Goal: Task Accomplishment & Management: Manage account settings

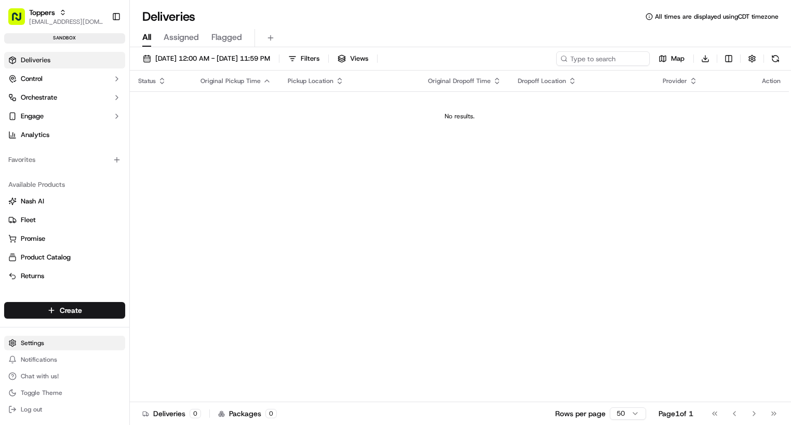
click at [35, 339] on html "Toppers aedelman@toppers.com Toggle Sidebar sandbox Deliveries Control Orchestr…" at bounding box center [395, 212] width 791 height 425
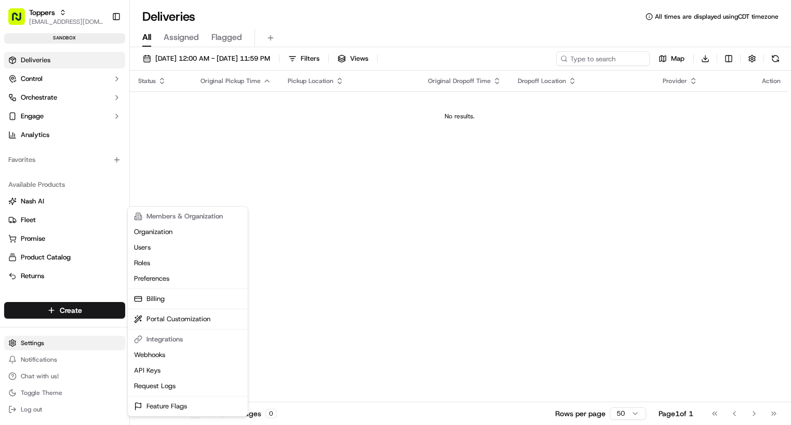
click at [23, 344] on html "Toppers aedelman@toppers.com Toggle Sidebar sandbox Deliveries Control Orchestr…" at bounding box center [395, 212] width 791 height 425
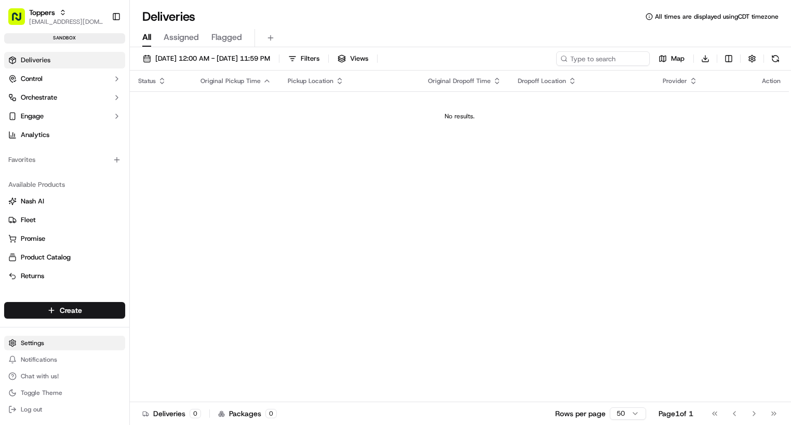
click at [23, 344] on html "Toppers aedelman@toppers.com Toggle Sidebar sandbox Deliveries Control Orchestr…" at bounding box center [395, 212] width 791 height 425
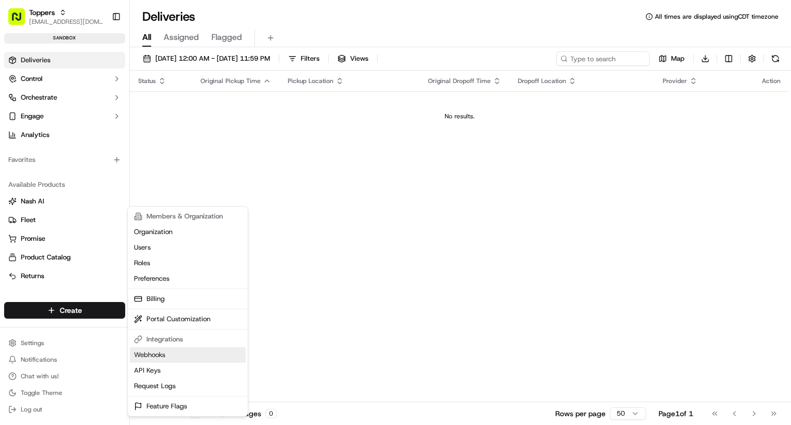
click at [159, 356] on link "Webhooks" at bounding box center [188, 355] width 116 height 16
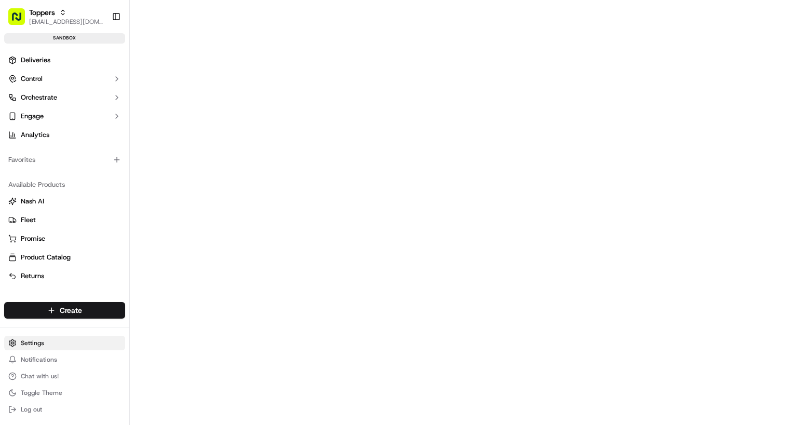
click at [73, 342] on html "Toppers aedelman@toppers.com Toggle Sidebar sandbox Deliveries Control Orchestr…" at bounding box center [395, 212] width 791 height 425
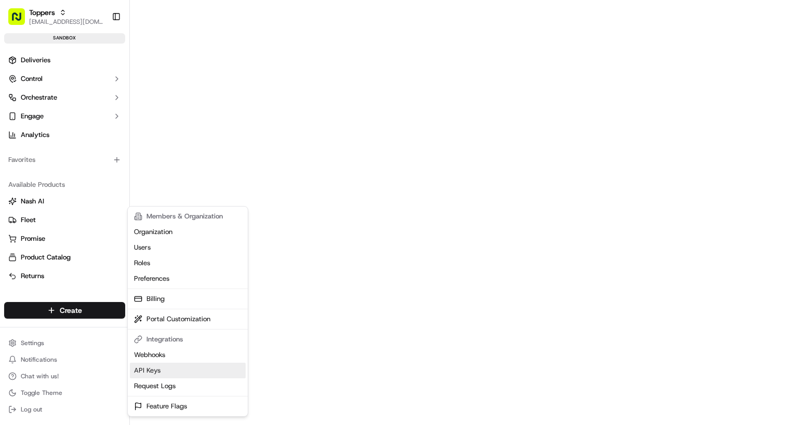
click at [144, 367] on link "API Keys" at bounding box center [188, 371] width 116 height 16
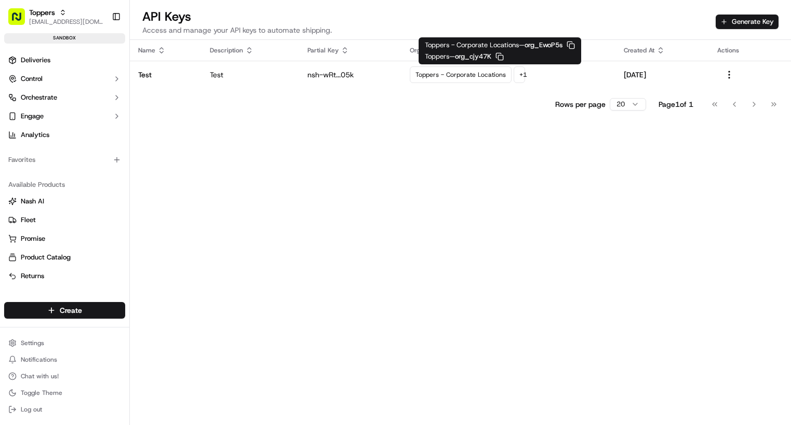
click at [502, 57] on icon "button" at bounding box center [499, 56] width 8 height 8
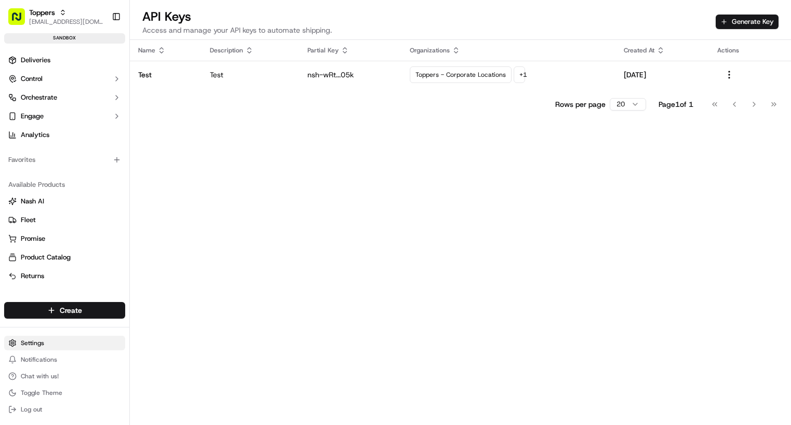
click at [44, 341] on html "Toppers aedelman@toppers.com Toggle Sidebar sandbox Deliveries Control Orchestr…" at bounding box center [395, 212] width 791 height 425
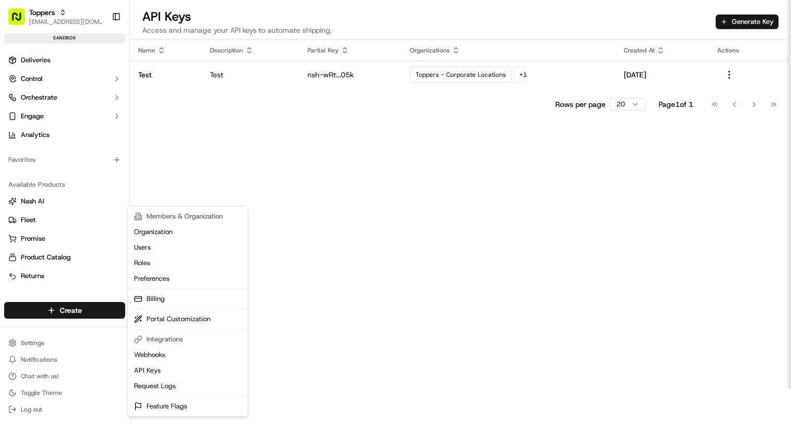
click at [211, 155] on html "Toppers aedelman@toppers.com Toggle Sidebar sandbox Deliveries Control Orchestr…" at bounding box center [395, 212] width 791 height 425
click at [61, 343] on html "Toppers aedelman@toppers.com Toggle Sidebar sandbox Deliveries Control Orchestr…" at bounding box center [395, 212] width 791 height 425
click at [66, 19] on html "Toppers aedelman@toppers.com Toggle Sidebar sandbox Deliveries Control Orchestr…" at bounding box center [395, 212] width 791 height 425
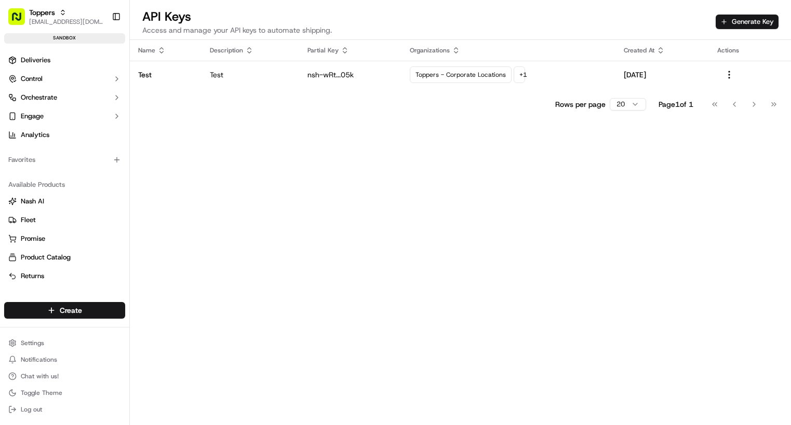
click at [66, 19] on span "[EMAIL_ADDRESS][DOMAIN_NAME]" at bounding box center [66, 22] width 74 height 8
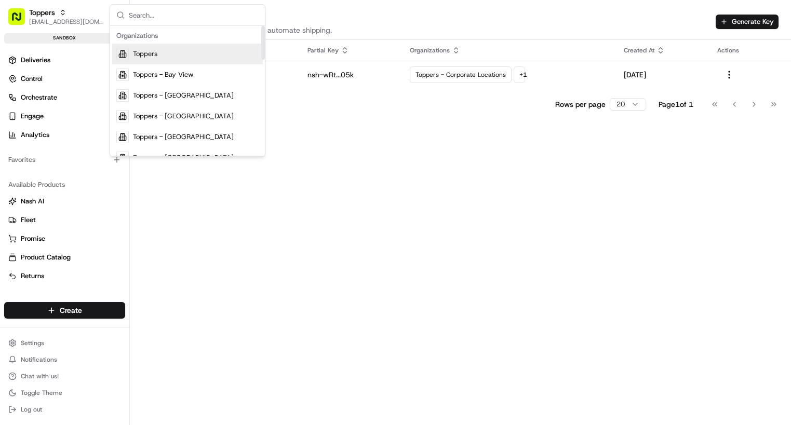
click at [135, 57] on span "Toppers" at bounding box center [145, 53] width 24 height 9
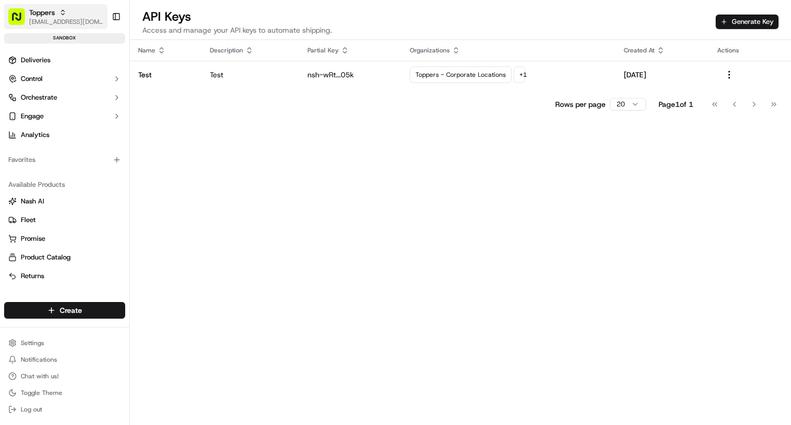
click at [59, 17] on div "Toppers" at bounding box center [66, 12] width 74 height 10
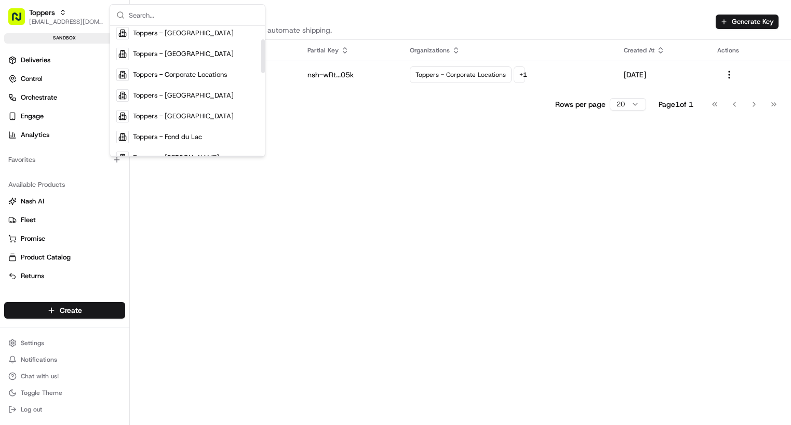
scroll to position [108, 0]
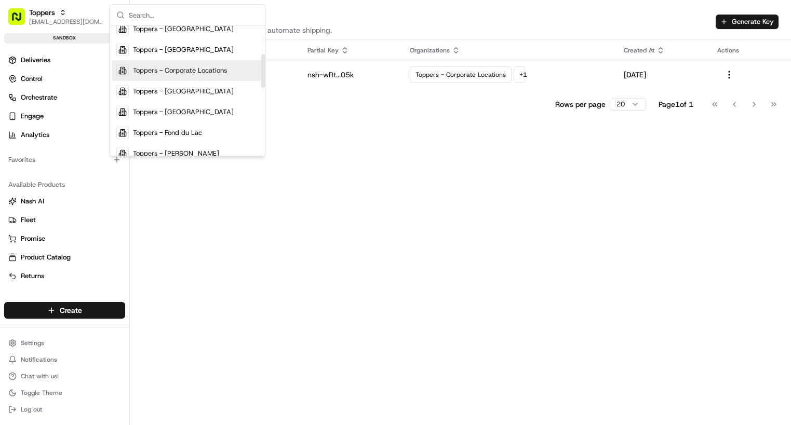
click at [201, 73] on span "Toppers - Corporate Locations" at bounding box center [180, 70] width 94 height 9
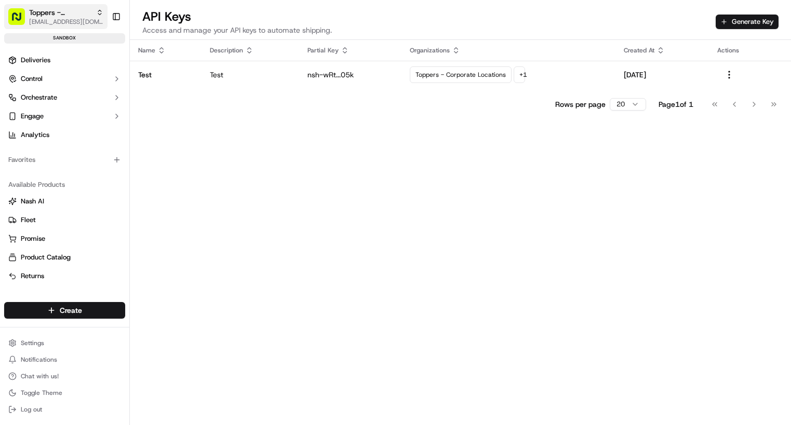
click at [67, 10] on span "Toppers - Corporate Locations" at bounding box center [60, 12] width 63 height 10
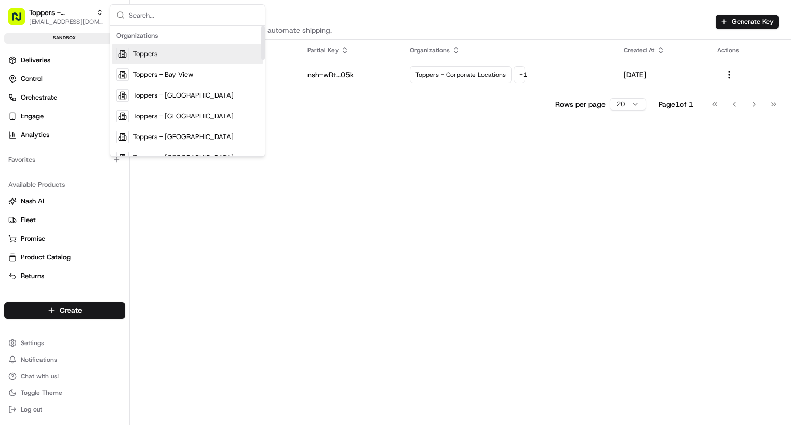
click at [143, 49] on div "Toppers" at bounding box center [187, 54] width 151 height 21
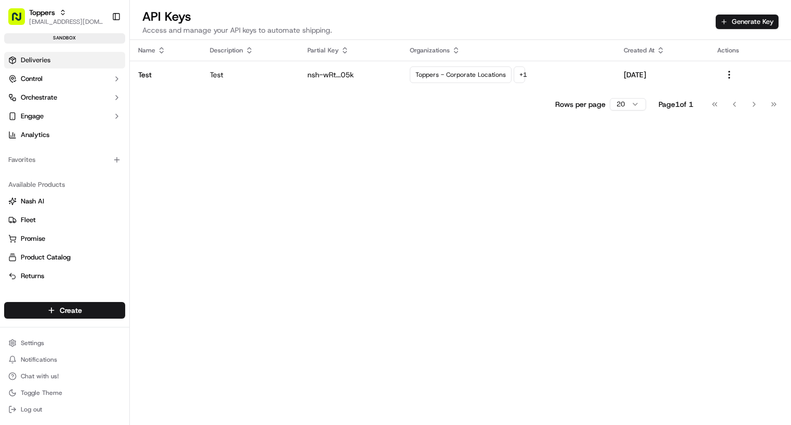
click at [51, 62] on link "Deliveries" at bounding box center [64, 60] width 121 height 17
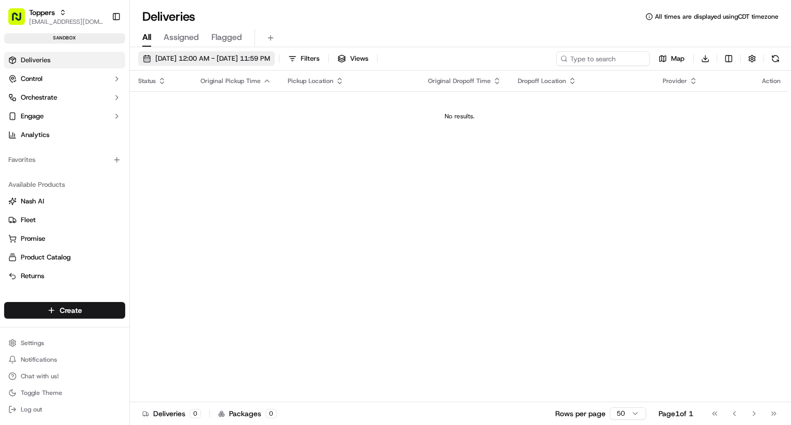
click at [245, 57] on span "[DATE] 12:00 AM - [DATE] 11:59 PM" at bounding box center [212, 58] width 115 height 9
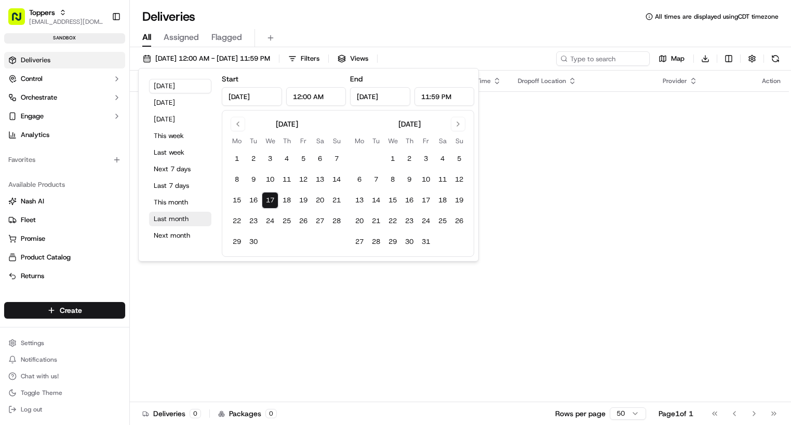
click at [175, 222] on button "Last month" at bounding box center [180, 219] width 62 height 15
type input "Aug 1, 2025"
type input "Aug 31, 2025"
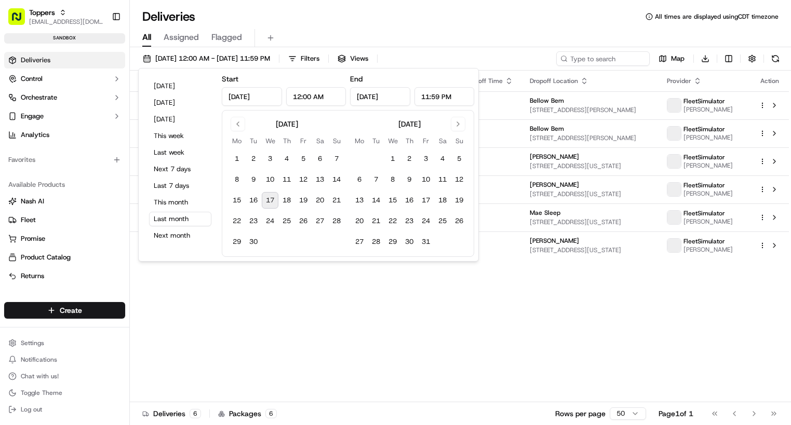
click at [374, 14] on div "Deliveries All times are displayed using CDT timezone" at bounding box center [460, 16] width 661 height 17
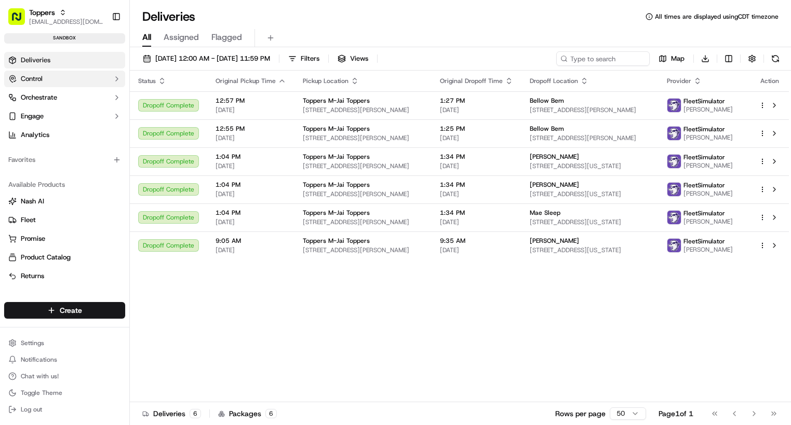
click at [79, 83] on button "Control" at bounding box center [64, 79] width 121 height 17
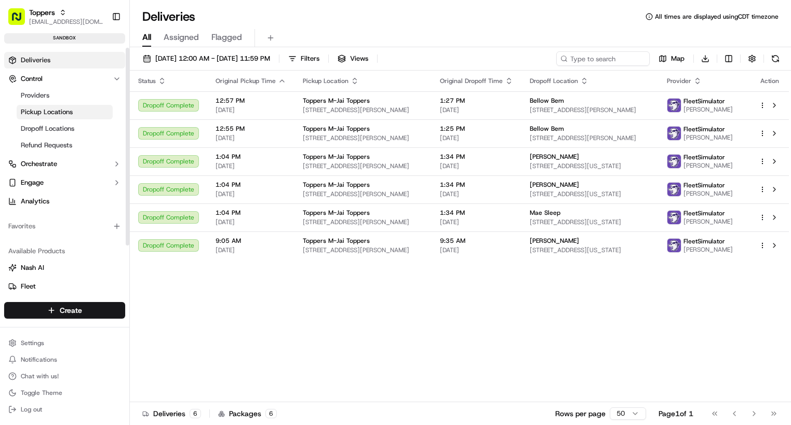
click at [71, 112] on span "Pickup Locations" at bounding box center [47, 111] width 52 height 9
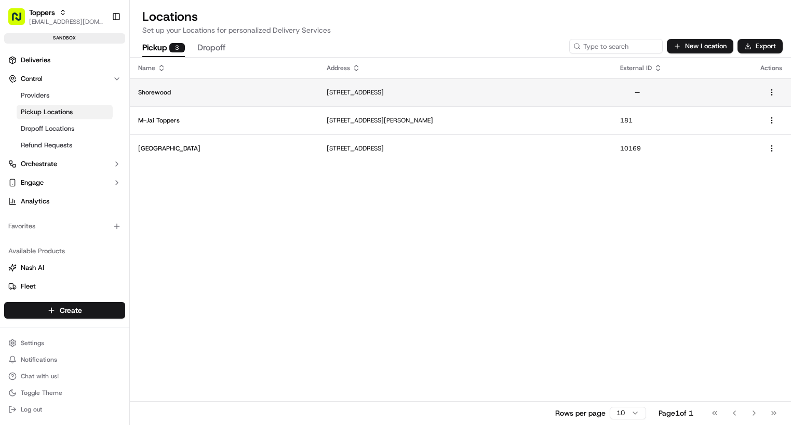
click at [243, 94] on p "Shorewood" at bounding box center [224, 92] width 172 height 8
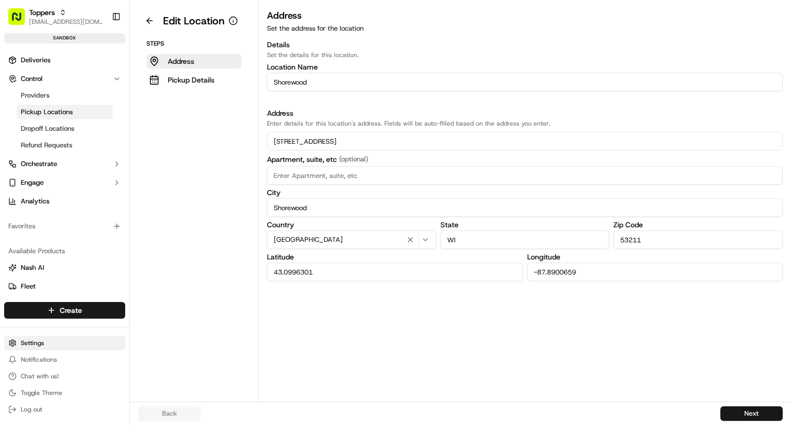
click at [49, 339] on html "Toppers aedelman@toppers.com Toggle Sidebar sandbox Deliveries Control Provider…" at bounding box center [395, 212] width 791 height 425
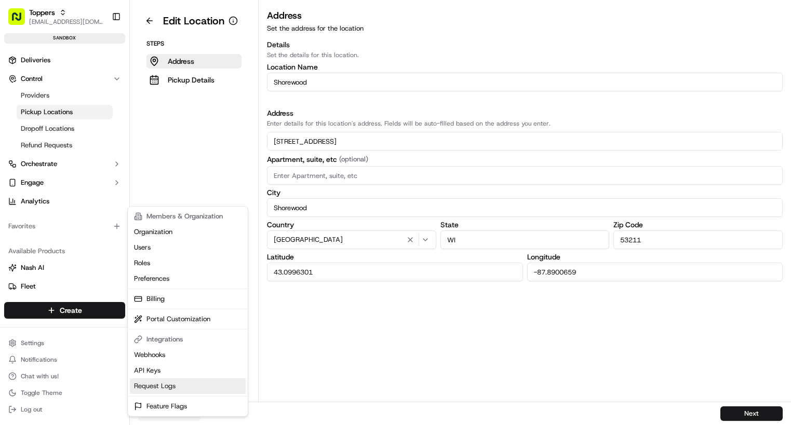
click at [180, 385] on link "Request Logs" at bounding box center [188, 386] width 116 height 16
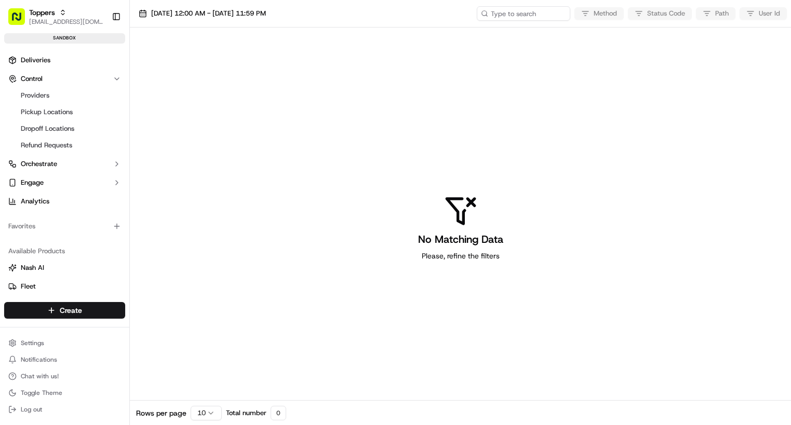
click at [271, 230] on div "No Matching Data Please, refine the filters" at bounding box center [460, 228] width 661 height 400
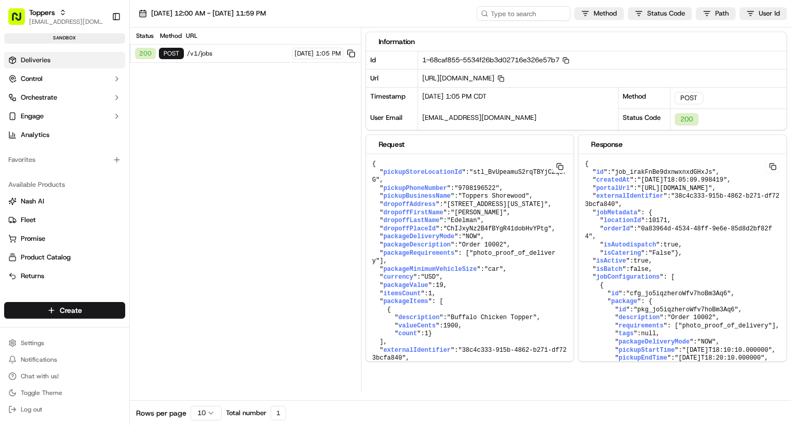
click at [35, 59] on span "Deliveries" at bounding box center [36, 60] width 30 height 9
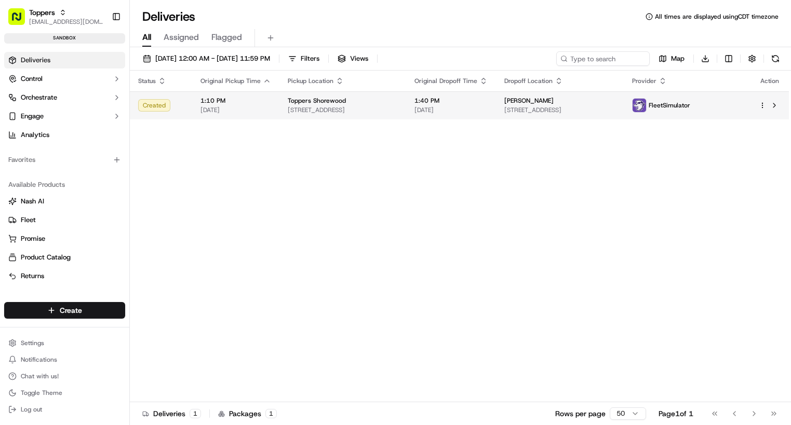
click at [334, 106] on span "4545 N Newhall St, Shorewood, WI 53211, US" at bounding box center [343, 110] width 110 height 8
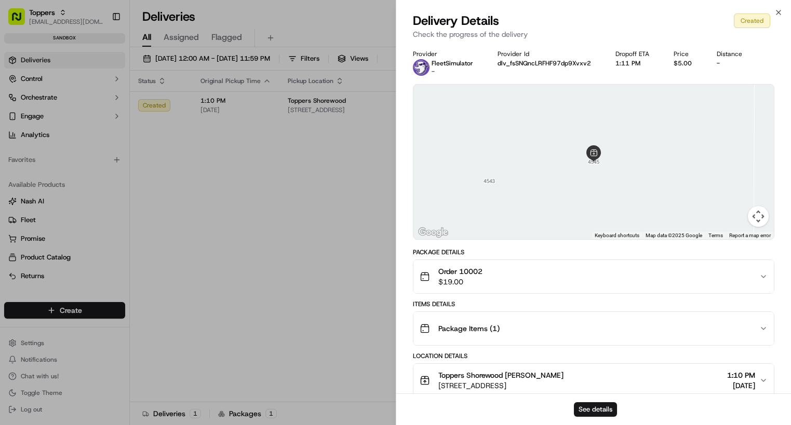
click at [622, 280] on div "Order 10002 $19.00" at bounding box center [589, 276] width 340 height 21
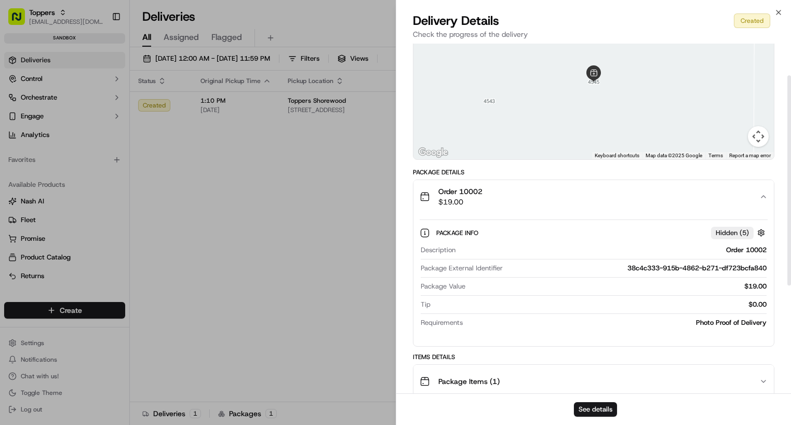
scroll to position [52, 0]
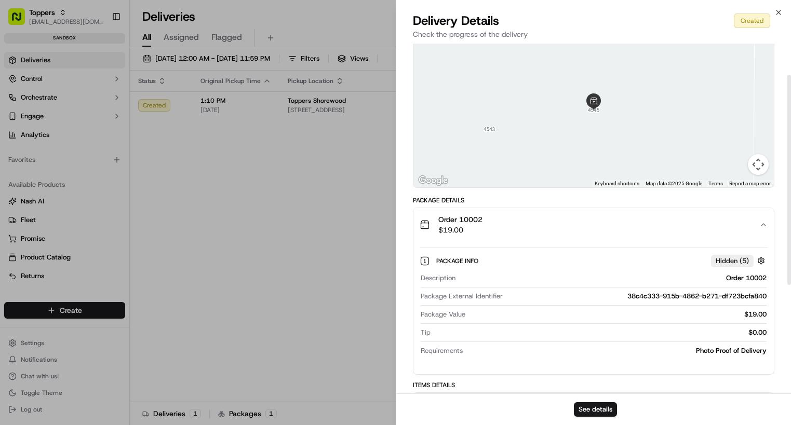
click at [610, 233] on div "Order 10002 $19.00" at bounding box center [589, 224] width 340 height 21
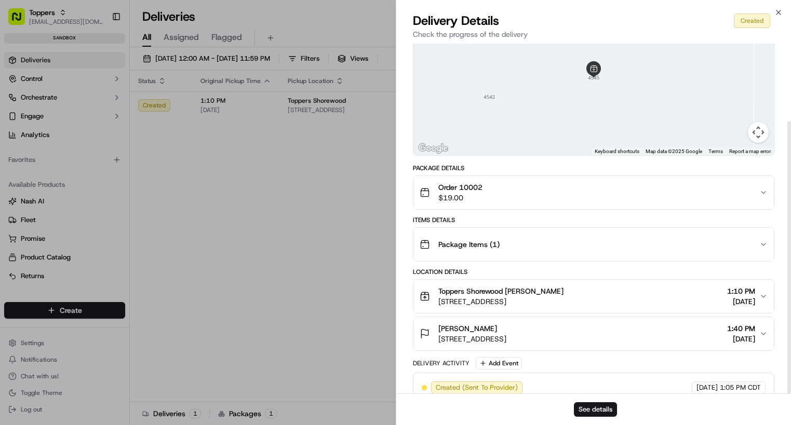
scroll to position [100, 0]
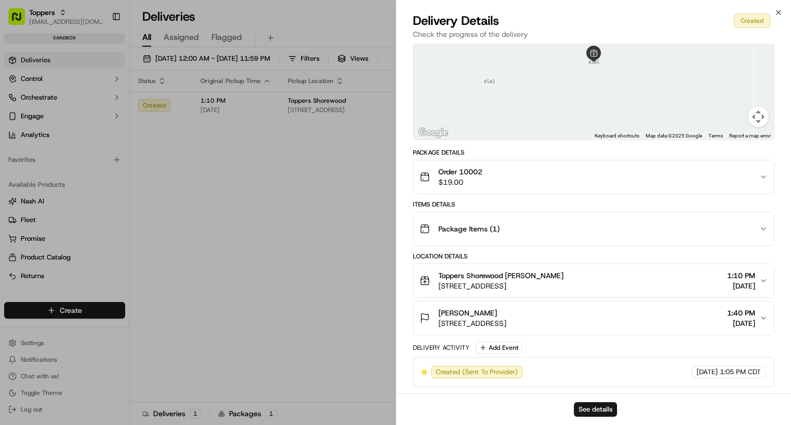
click at [613, 277] on div "Toppers Shorewood Aaron Edelman 4545 N Newhall St, Shorewood, WI 53211, US 1:10…" at bounding box center [589, 280] width 340 height 21
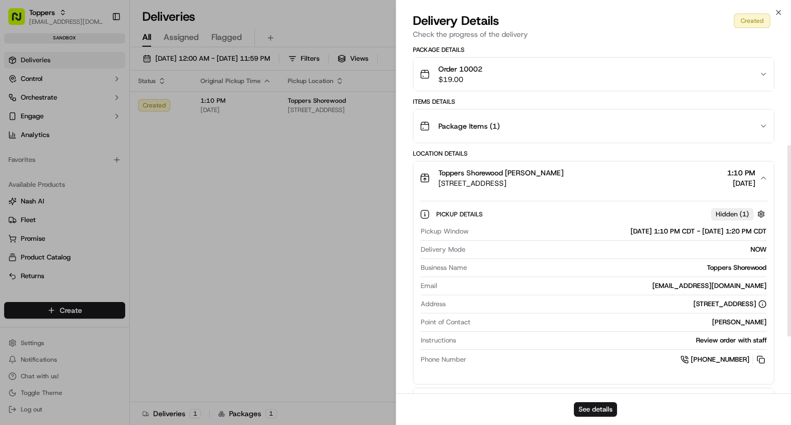
scroll to position [203, 0]
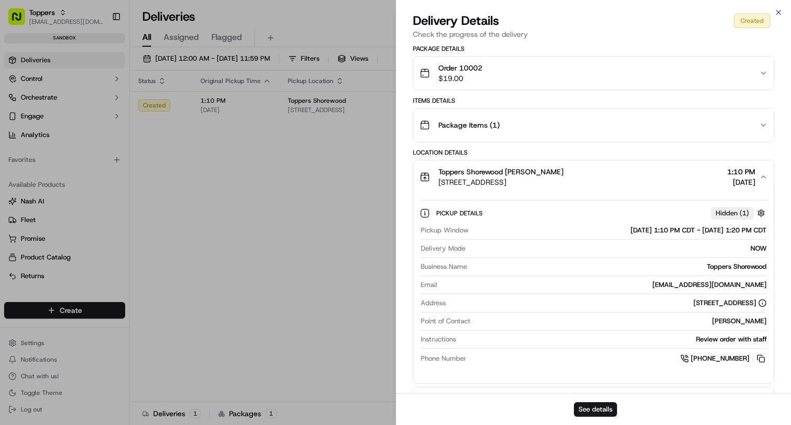
click at [627, 175] on div "Toppers Shorewood Aaron Edelman 4545 N Newhall St, Shorewood, WI 53211, US 1:10…" at bounding box center [589, 177] width 340 height 21
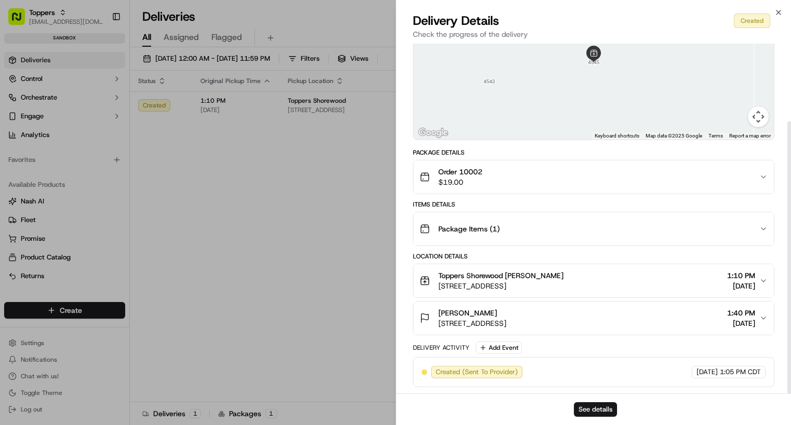
scroll to position [100, 0]
click at [592, 307] on button "Aaron Edelman 4545 N Newhall St, Shorewood, WI 53211, USA 1:40 PM 09/17/2025" at bounding box center [593, 318] width 361 height 33
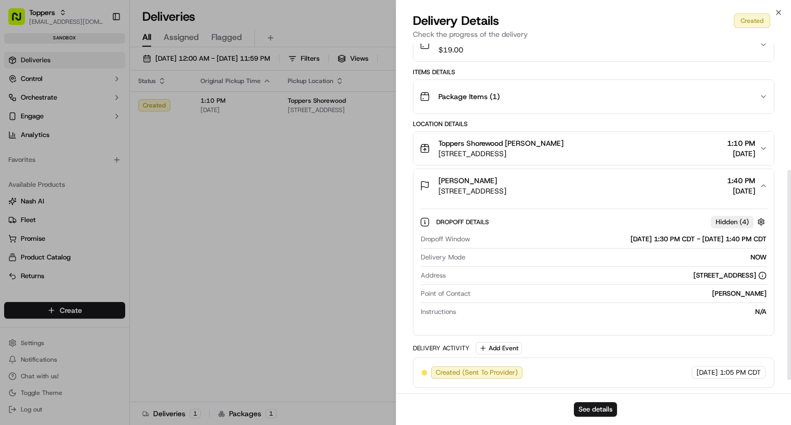
scroll to position [233, 0]
click at [645, 186] on div "Aaron Edelman 4545 N Newhall St, Shorewood, WI 53211, USA 1:40 PM 09/17/2025" at bounding box center [589, 185] width 340 height 21
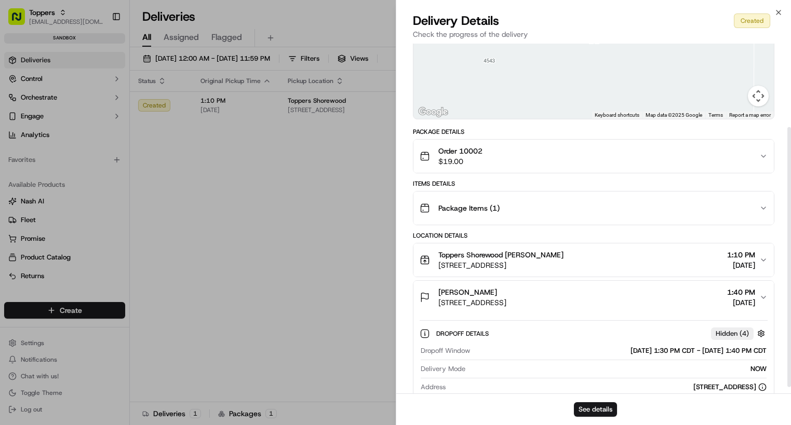
scroll to position [100, 0]
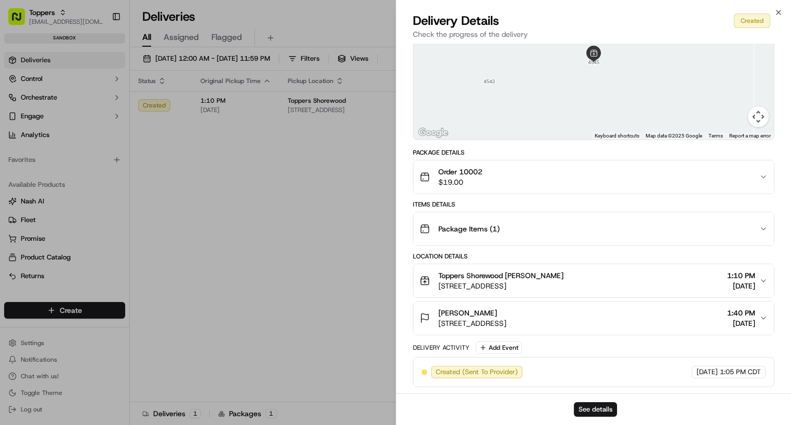
click at [638, 288] on div "Toppers Shorewood Aaron Edelman 4545 N Newhall St, Shorewood, WI 53211, US 1:10…" at bounding box center [589, 280] width 340 height 21
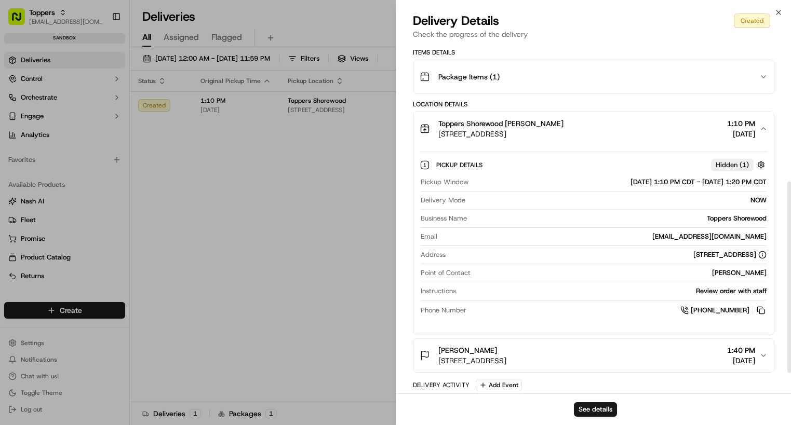
scroll to position [237, 0]
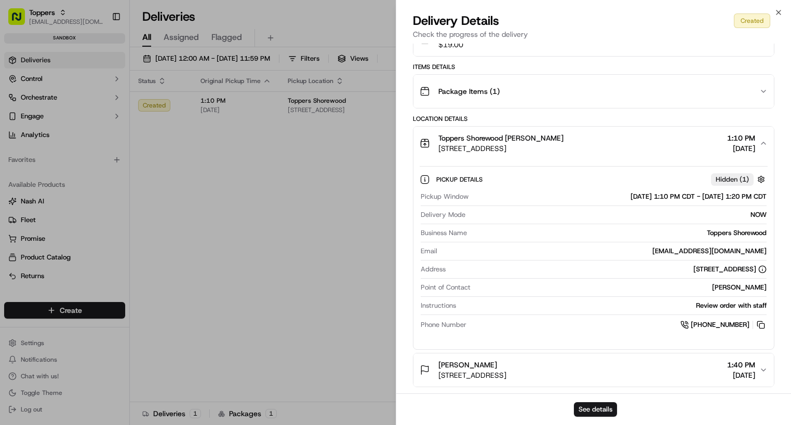
click at [631, 140] on div "Toppers Shorewood Aaron Edelman 4545 N Newhall St, Shorewood, WI 53211, US 1:10…" at bounding box center [589, 143] width 340 height 21
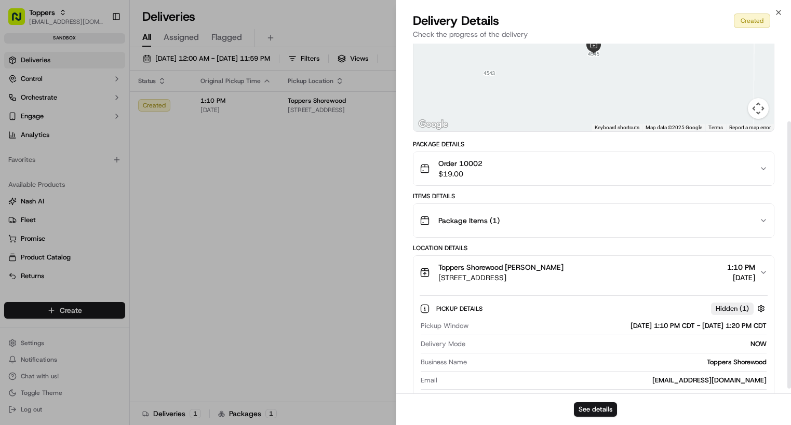
scroll to position [100, 0]
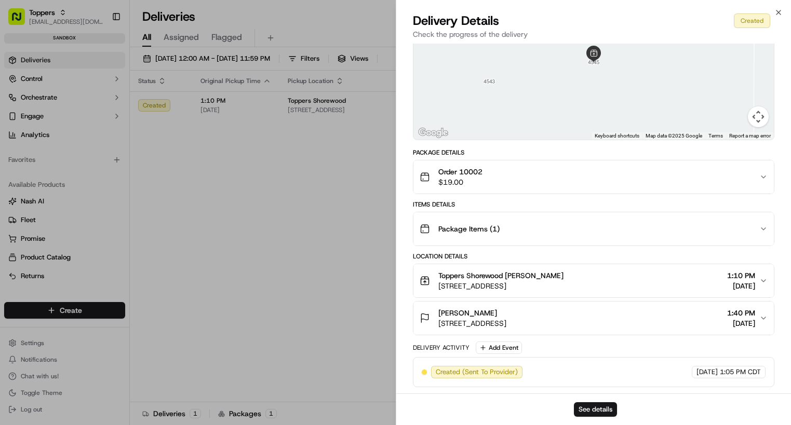
click at [610, 311] on div "Aaron Edelman 4545 N Newhall St, Shorewood, WI 53211, USA 1:40 PM 09/17/2025" at bounding box center [589, 318] width 340 height 21
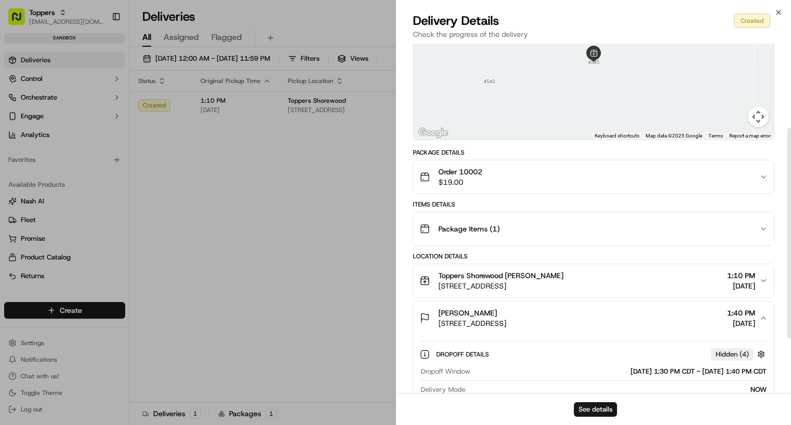
scroll to position [233, 0]
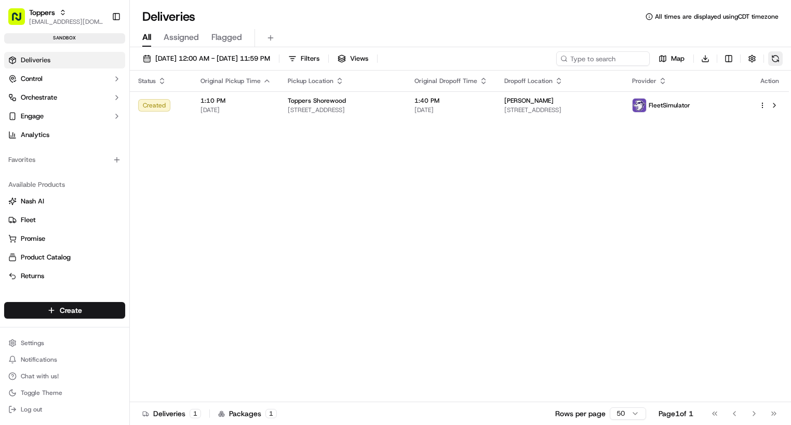
click at [776, 60] on button at bounding box center [775, 58] width 15 height 15
click at [574, 240] on div "Status Original Pickup Time Pickup Location Original Dropoff Time Dropoff Locat…" at bounding box center [459, 237] width 659 height 332
click at [779, 58] on button at bounding box center [775, 58] width 15 height 15
click at [220, 214] on div "Status Original Pickup Time Pickup Location Original Dropoff Time Dropoff Locat…" at bounding box center [459, 237] width 659 height 332
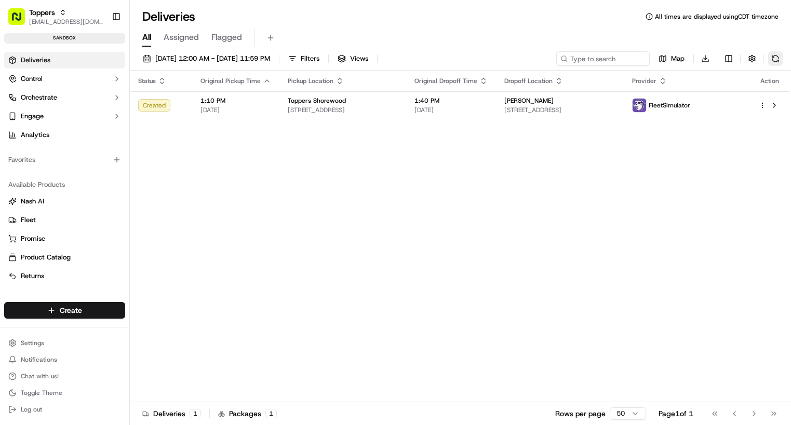
click at [772, 61] on button at bounding box center [775, 58] width 15 height 15
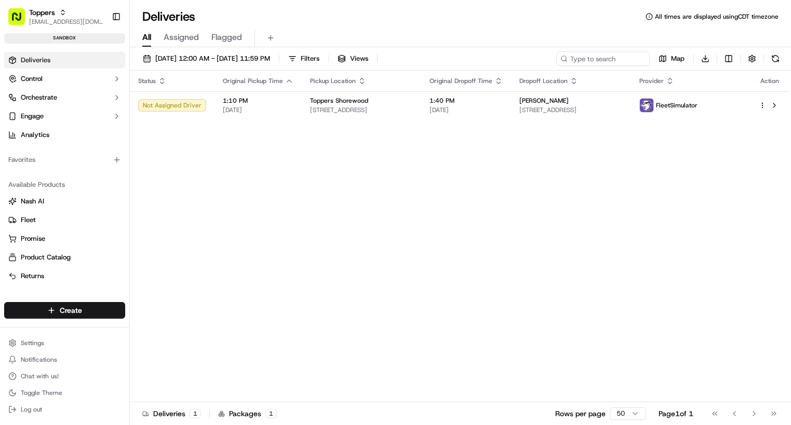
click at [366, 331] on div "Status Original Pickup Time Pickup Location Original Dropoff Time Dropoff Locat…" at bounding box center [459, 237] width 659 height 332
click at [47, 57] on span "Deliveries" at bounding box center [36, 60] width 30 height 9
click at [777, 56] on button at bounding box center [775, 58] width 15 height 15
click at [774, 56] on button at bounding box center [775, 58] width 15 height 15
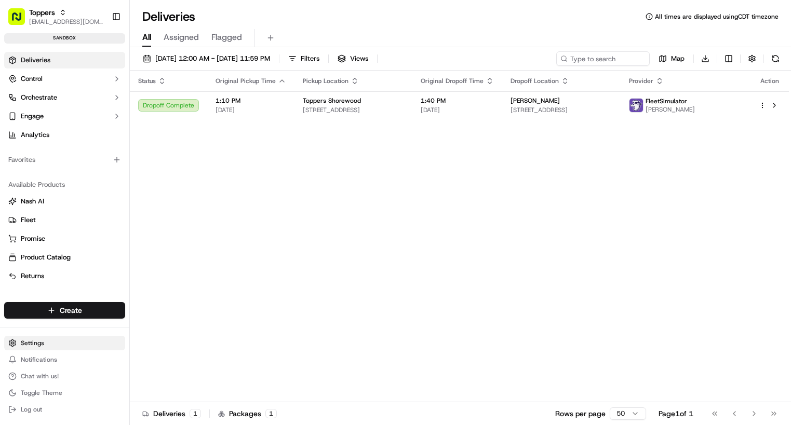
click at [89, 343] on html "Toppers aedelman@toppers.com Toggle Sidebar sandbox Deliveries Control Orchestr…" at bounding box center [395, 212] width 791 height 425
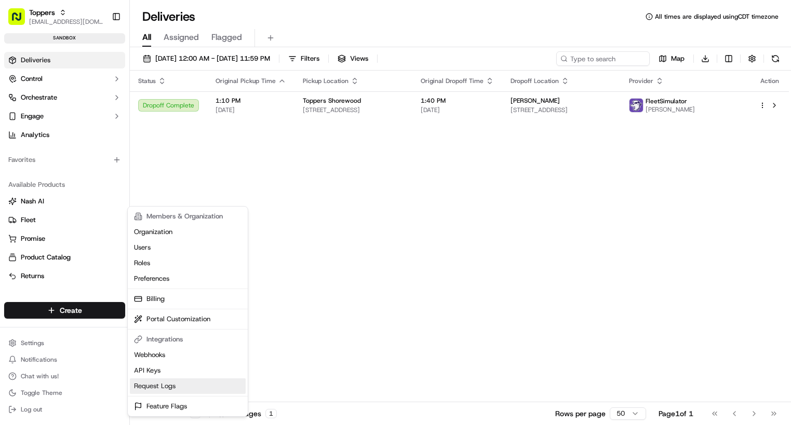
click at [171, 385] on link "Request Logs" at bounding box center [188, 386] width 116 height 16
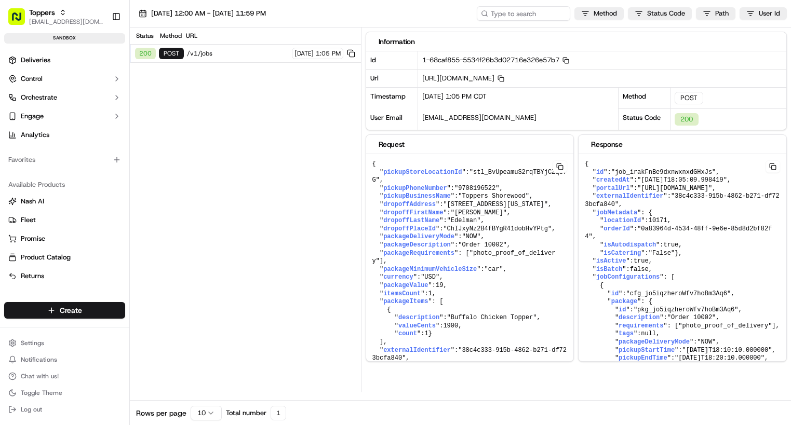
click at [320, 201] on div "Status Method URL 200 POST /v1/jobs 09/17/2025 1:05 PM" at bounding box center [245, 210] width 231 height 365
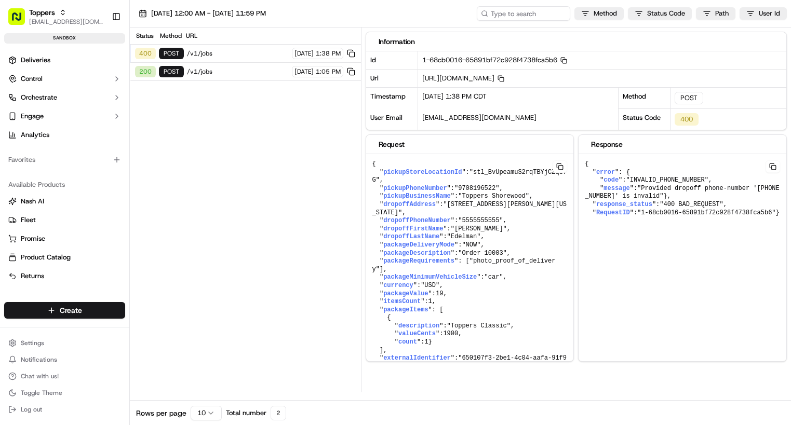
click at [243, 53] on span "/v1/jobs" at bounding box center [238, 53] width 102 height 8
click at [45, 345] on html "Toppers [EMAIL_ADDRESS][DOMAIN_NAME] Toggle Sidebar sandbox Deliveries Control …" at bounding box center [395, 212] width 791 height 425
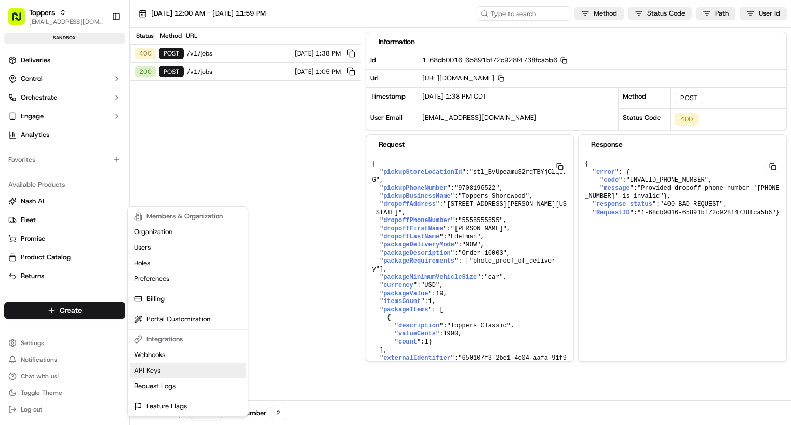
click at [172, 373] on link "API Keys" at bounding box center [188, 371] width 116 height 16
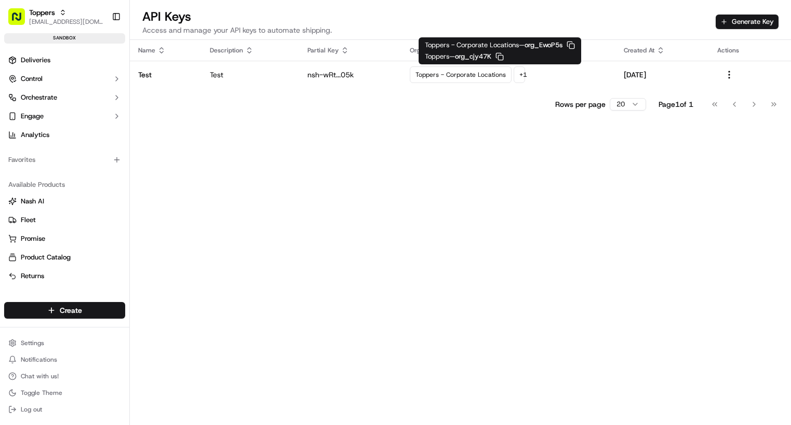
click at [502, 56] on rect "button" at bounding box center [500, 57] width 5 height 5
